Goal: Use online tool/utility: Utilize a website feature to perform a specific function

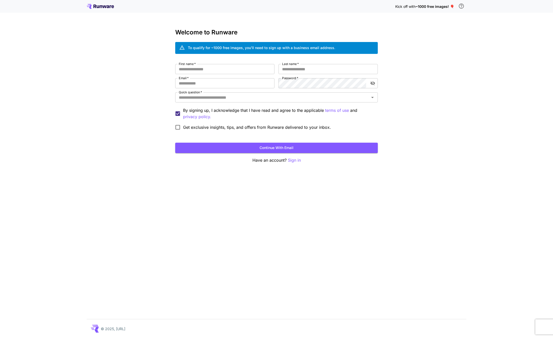
click at [106, 7] on icon at bounding box center [105, 6] width 4 height 3
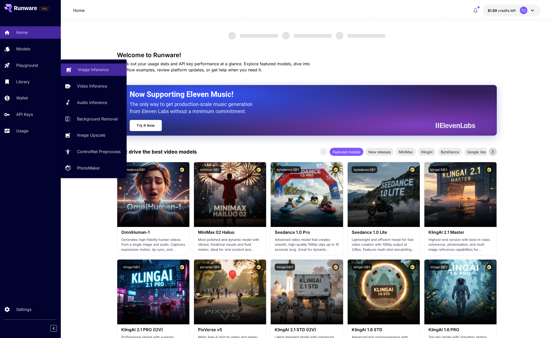
click at [74, 64] on link "Image Inference" at bounding box center [94, 70] width 66 height 12
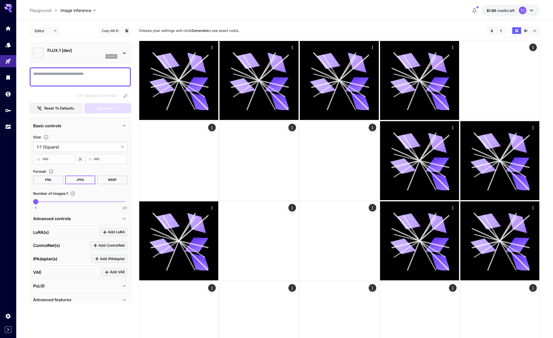
type input "**********"
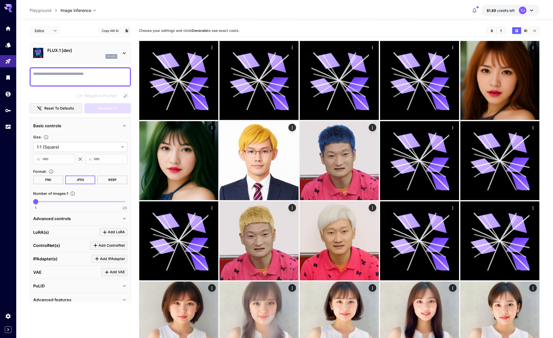
click at [118, 50] on div "FLUX.1 [dev] flux1d" at bounding box center [80, 52] width 94 height 15
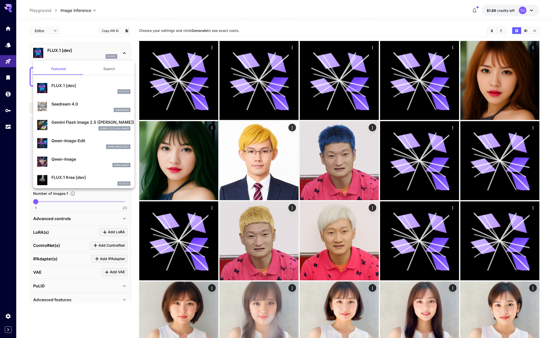
click at [84, 178] on p "FLUX.1 Krea [dev]" at bounding box center [90, 177] width 79 height 6
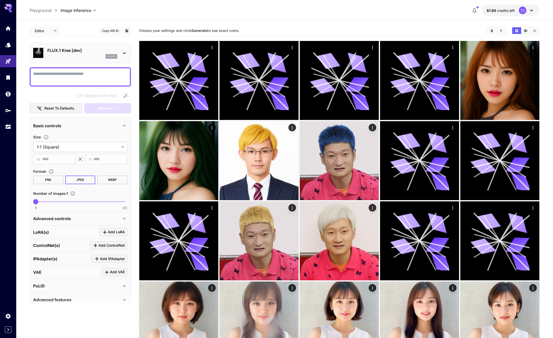
click at [90, 51] on p "FLUX.1 Krea [dev]" at bounding box center [82, 50] width 70 height 6
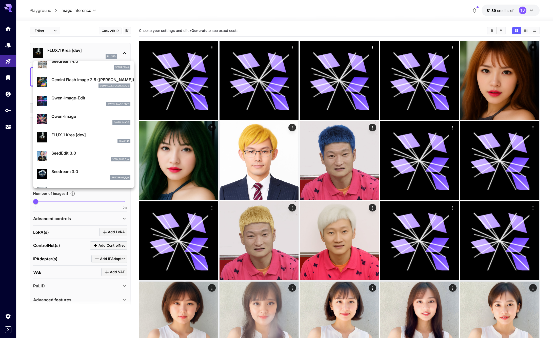
scroll to position [43, 0]
click at [80, 148] on li "SeedEdit 3.0 seed_edit_3_0" at bounding box center [83, 155] width 101 height 18
type input "***"
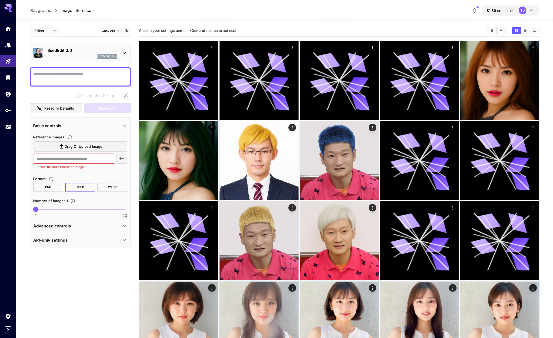
click at [68, 48] on p "SeedEdit 3.0" at bounding box center [82, 50] width 70 height 6
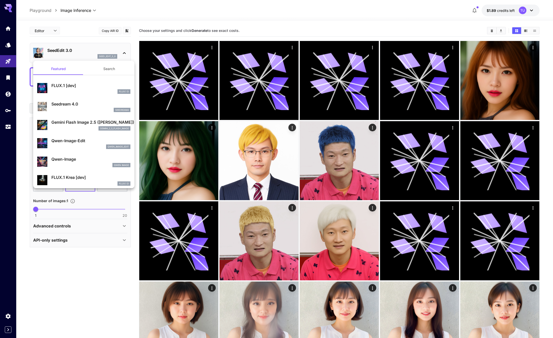
click at [113, 73] on button "Search" at bounding box center [109, 69] width 51 height 12
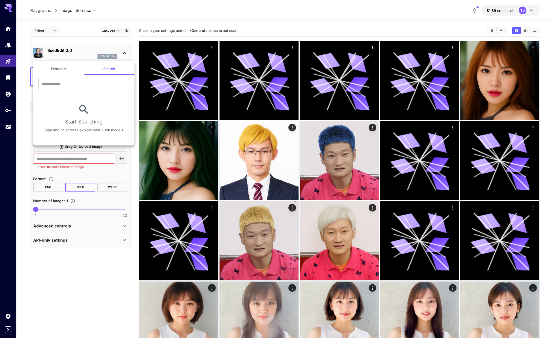
click at [95, 83] on input "text" at bounding box center [83, 84] width 91 height 10
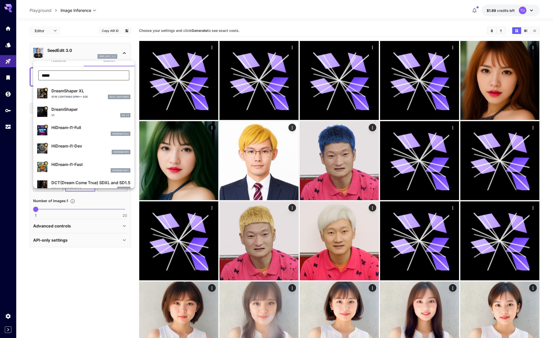
scroll to position [16, 0]
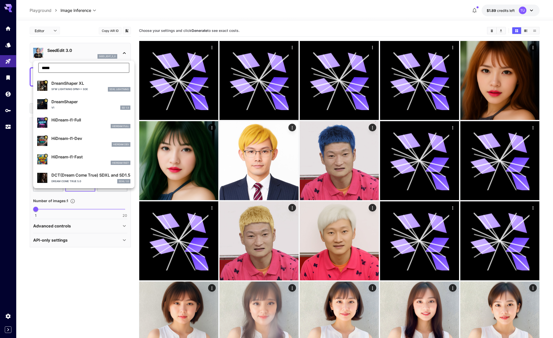
type input "*****"
click at [81, 125] on div "HiDream Full" at bounding box center [90, 126] width 79 height 5
type input "***"
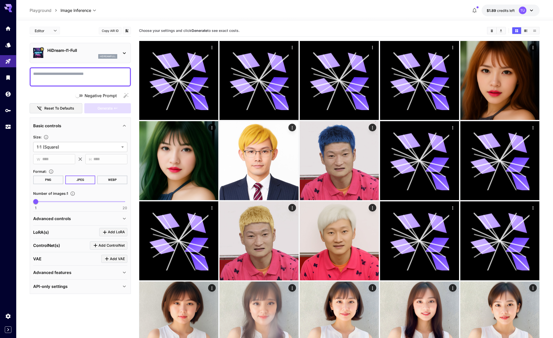
click at [114, 57] on p "hidreamfull" at bounding box center [108, 57] width 16 height 4
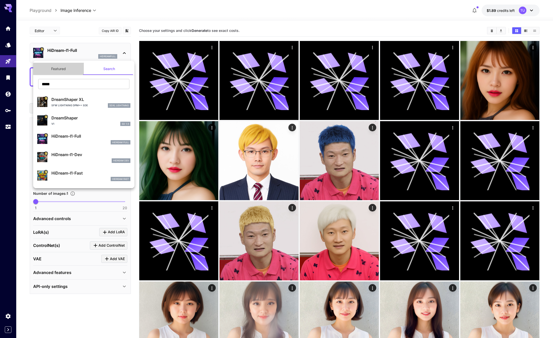
click at [62, 66] on button "Featured" at bounding box center [58, 69] width 51 height 12
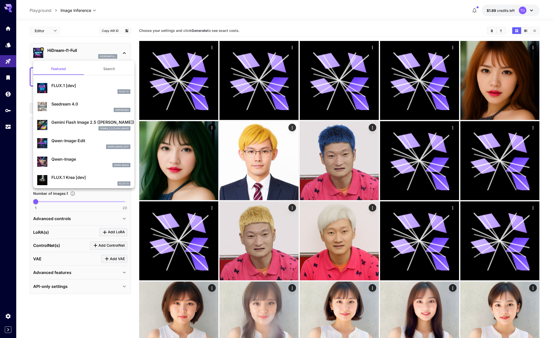
click at [75, 105] on p "Seedream 4.0" at bounding box center [90, 104] width 79 height 6
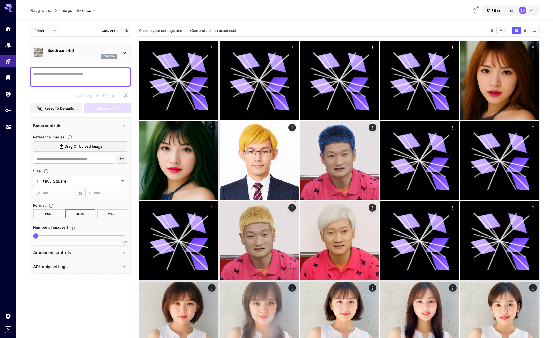
click at [110, 54] on div "Seedream 4.0 seedream4" at bounding box center [82, 52] width 70 height 11
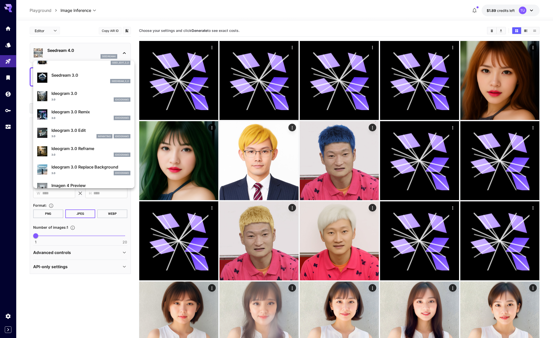
scroll to position [121, 0]
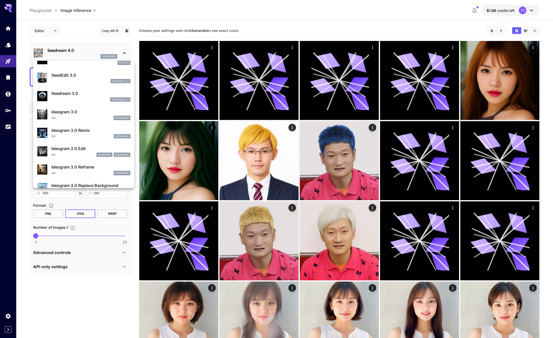
click at [92, 100] on div "seedream_3_0" at bounding box center [90, 99] width 79 height 5
type input "**********"
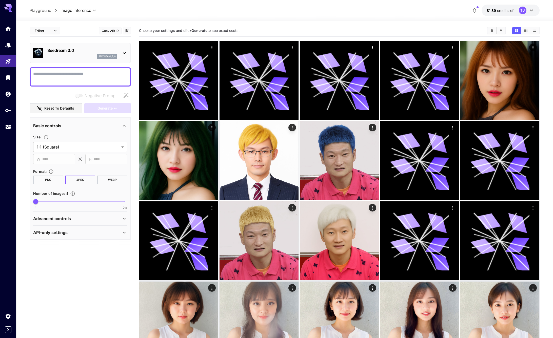
click at [66, 56] on div "seedream_3_0" at bounding box center [82, 56] width 70 height 5
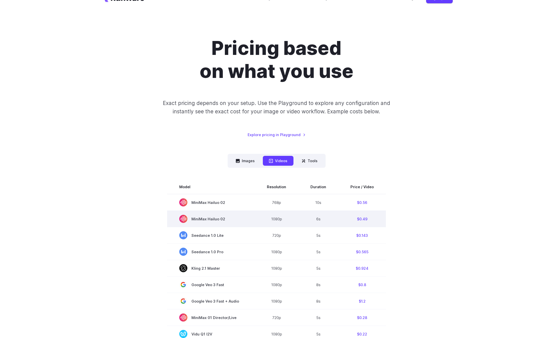
scroll to position [18, 0]
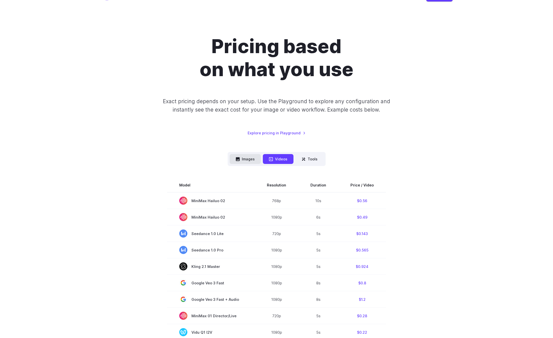
click at [245, 159] on button "Images" at bounding box center [245, 159] width 31 height 10
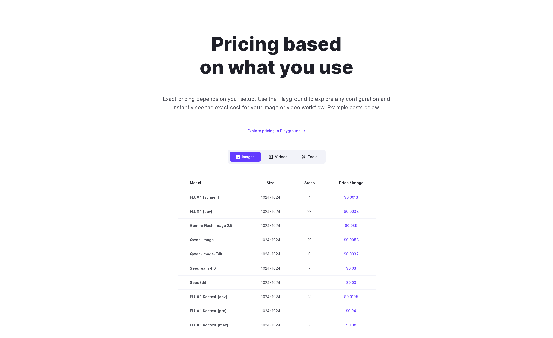
scroll to position [0, 0]
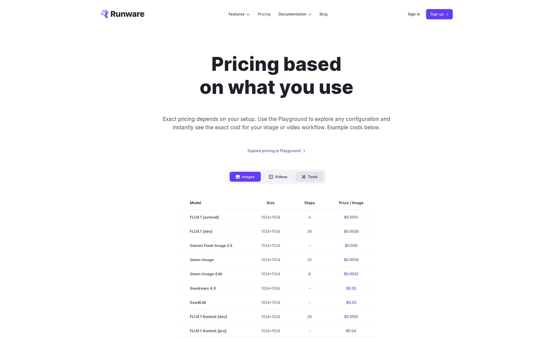
click at [318, 180] on button "Tools" at bounding box center [309, 177] width 28 height 10
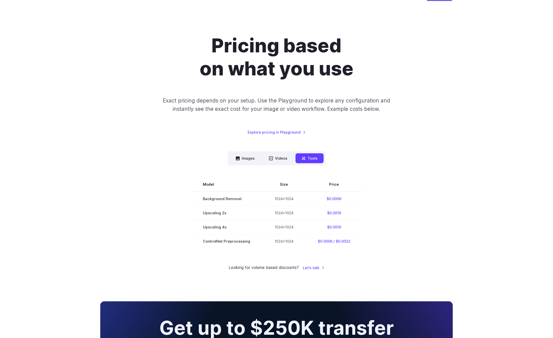
scroll to position [20, 0]
